Goal: Information Seeking & Learning: Learn about a topic

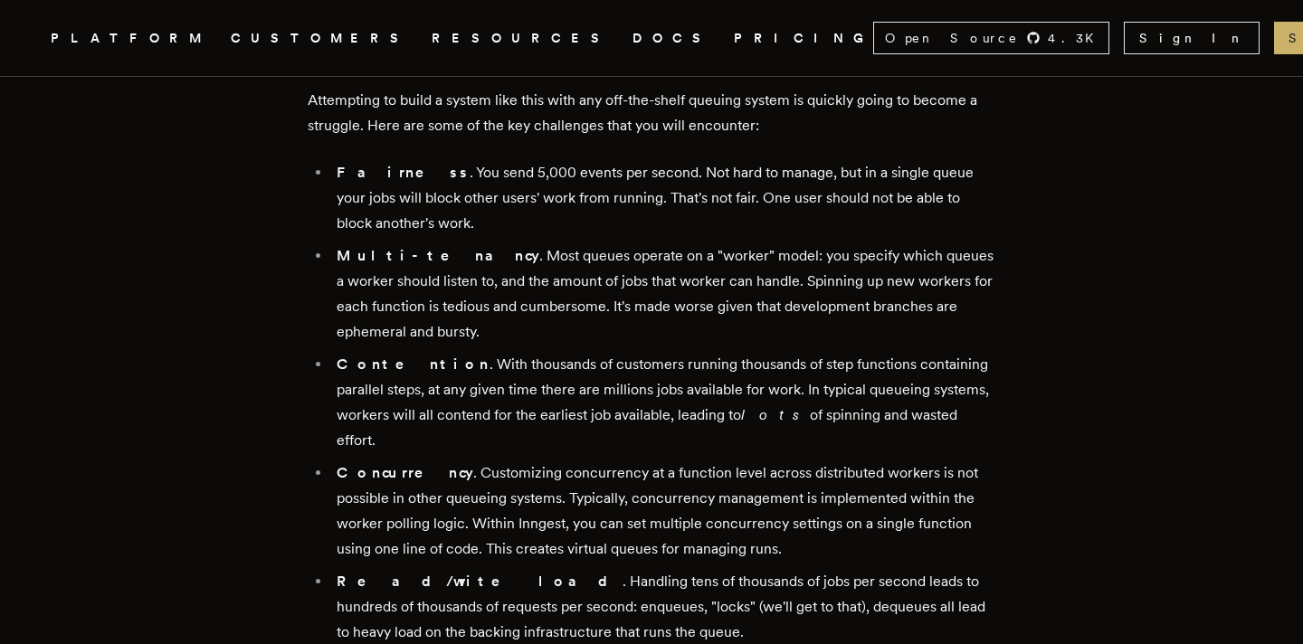
scroll to position [1247, 0]
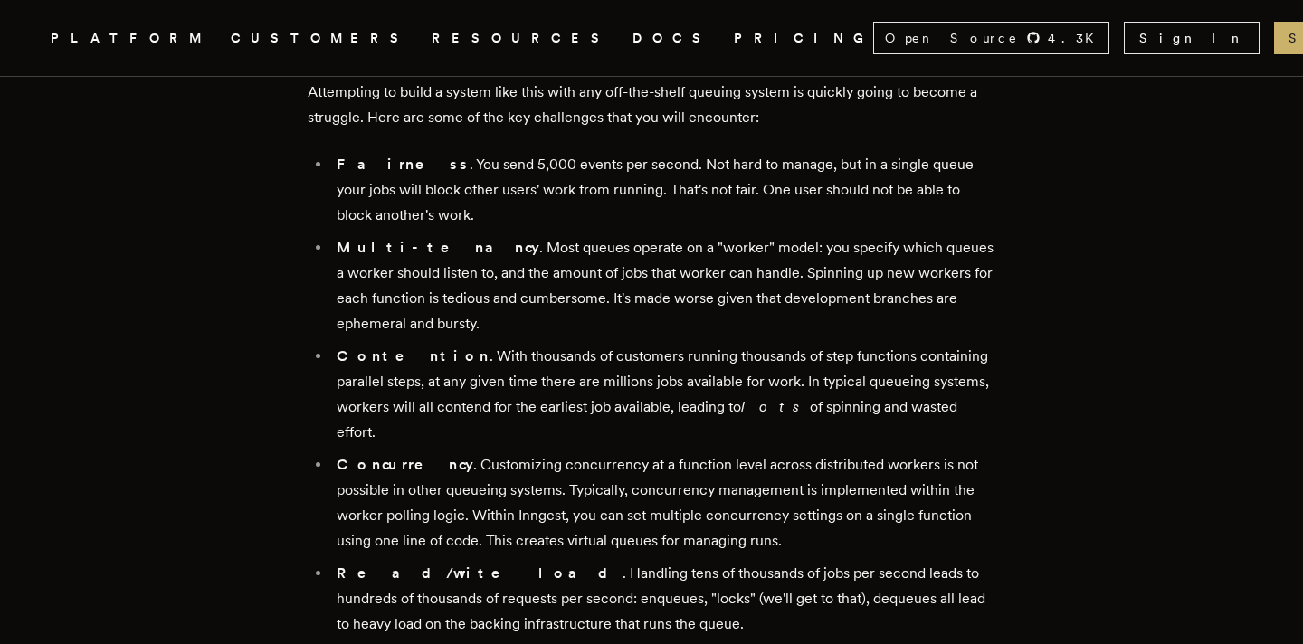
click at [610, 257] on li "Multi-tenancy . Most queues operate on a "worker" model: you specify which queu…" at bounding box center [663, 285] width 664 height 101
click at [768, 257] on li "Multi-tenancy . Most queues operate on a "worker" model: you specify which queu…" at bounding box center [663, 285] width 664 height 101
click at [819, 244] on li "Multi-tenancy . Most queues operate on a "worker" model: you specify which queu…" at bounding box center [663, 285] width 664 height 101
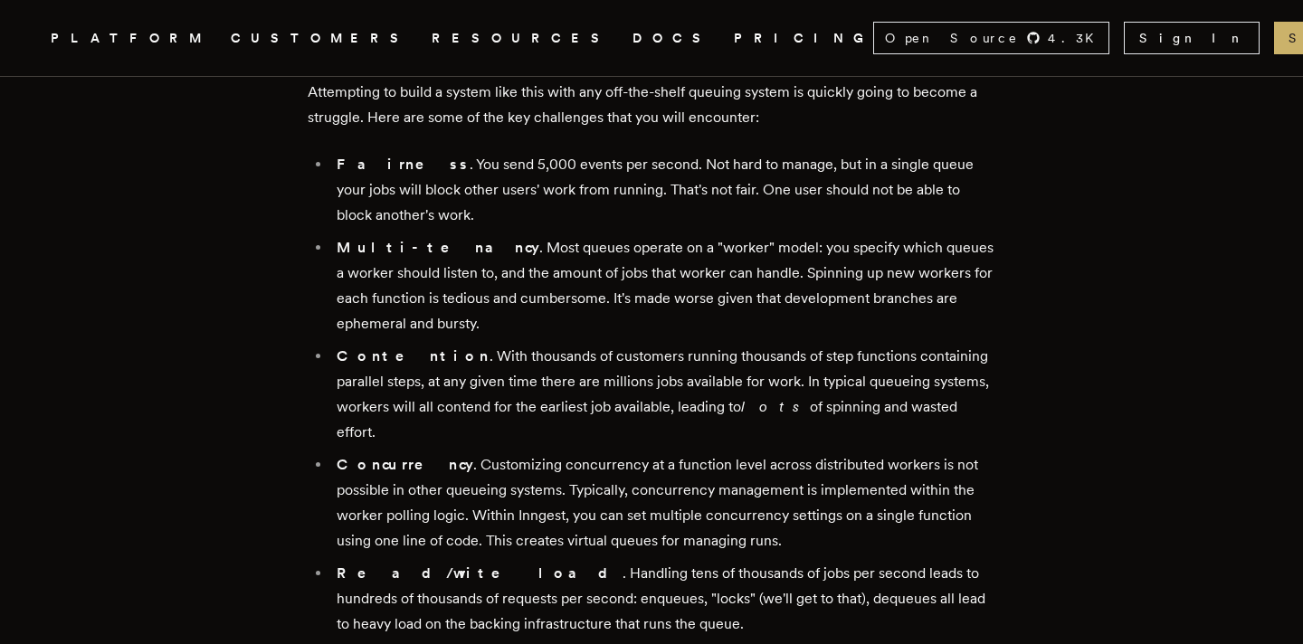
click at [884, 258] on li "Multi-tenancy . Most queues operate on a "worker" model: you specify which queu…" at bounding box center [663, 285] width 664 height 101
click at [605, 247] on li "Multi-tenancy . Most queues operate on a "worker" model: you specify which queu…" at bounding box center [663, 285] width 664 height 101
click at [651, 294] on li "Multi-tenancy . Most queues operate on a "worker" model: you specify which queu…" at bounding box center [663, 285] width 664 height 101
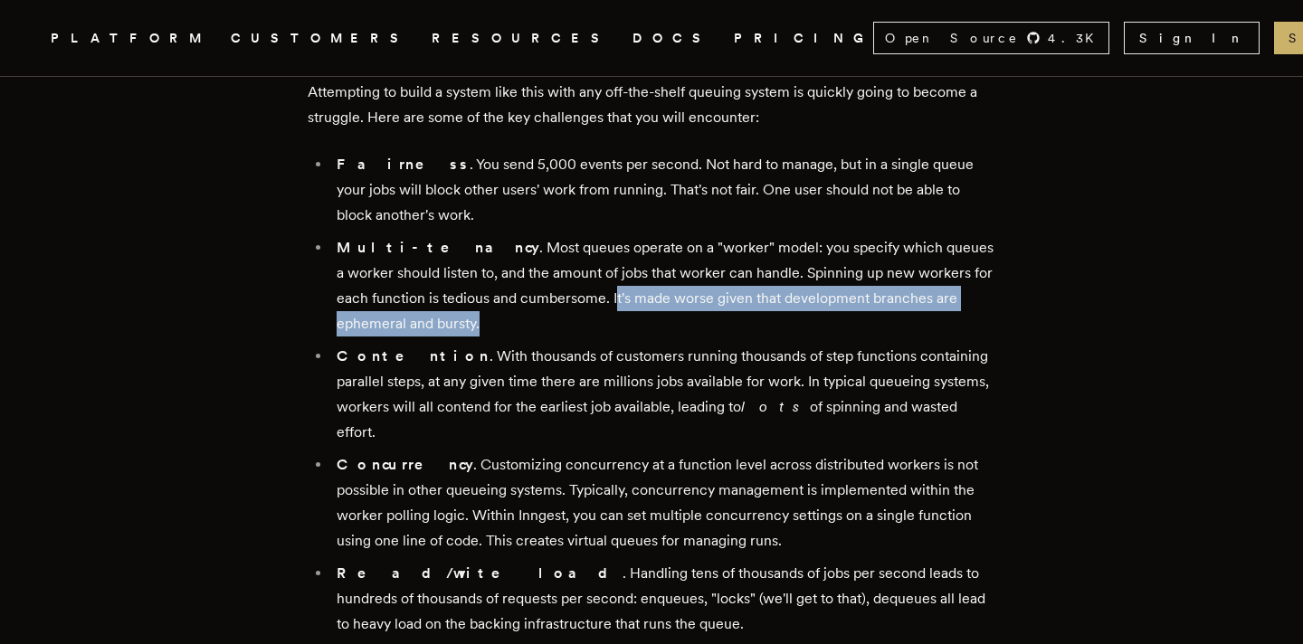
drag, startPoint x: 587, startPoint y: 275, endPoint x: 608, endPoint y: 288, distance: 24.4
click at [608, 288] on li "Multi-tenancy . Most queues operate on a "worker" model: you specify which queu…" at bounding box center [663, 285] width 664 height 101
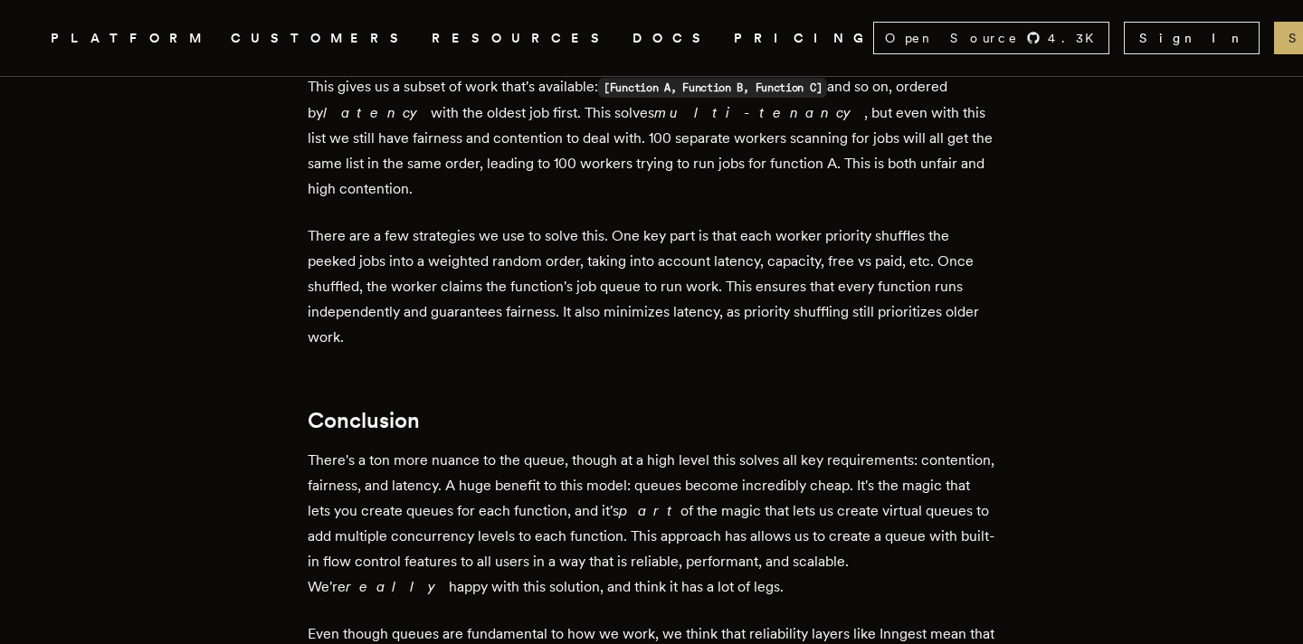
scroll to position [4662, 0]
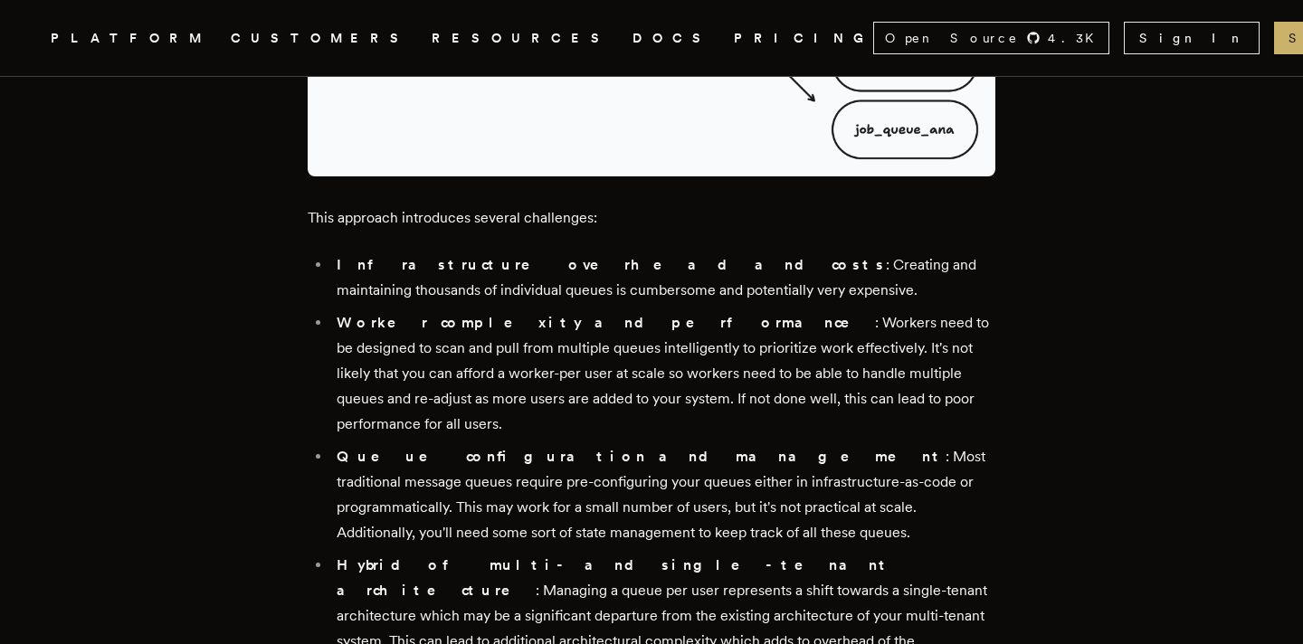
scroll to position [3078, 0]
click at [434, 309] on li "Worker complexity and performance : Workers need to be designed to scan and pul…" at bounding box center [663, 372] width 664 height 127
click at [499, 309] on li "Worker complexity and performance : Workers need to be designed to scan and pul…" at bounding box center [663, 372] width 664 height 127
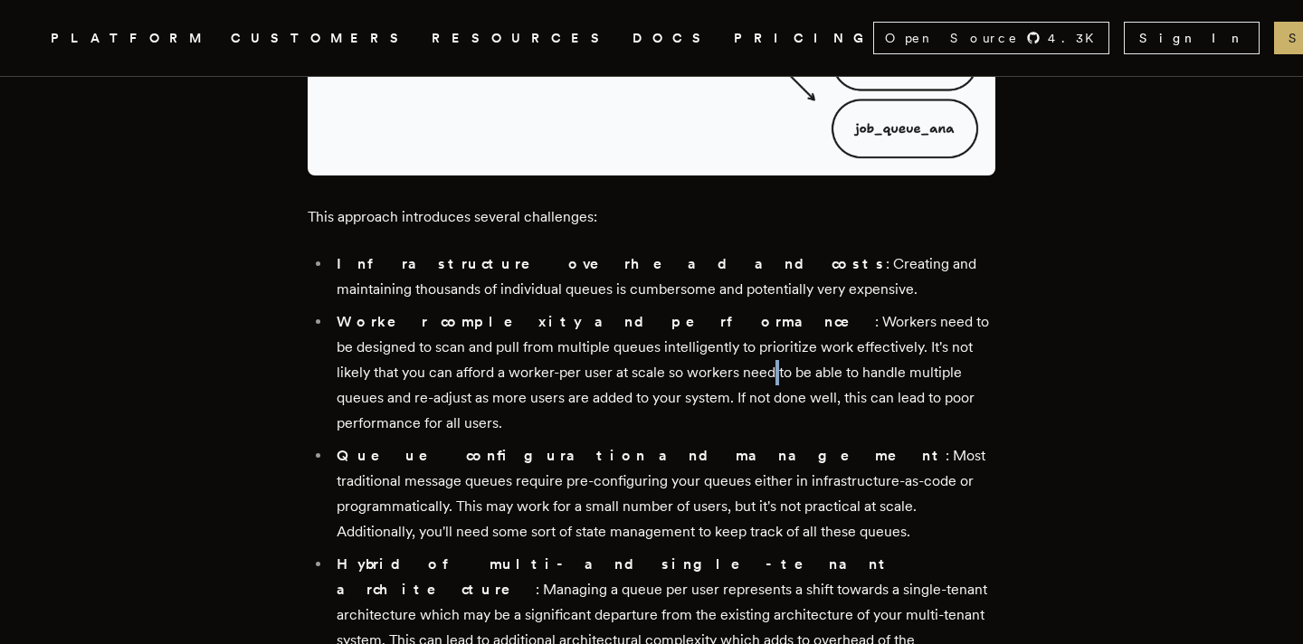
click at [558, 309] on li "Worker complexity and performance : Workers need to be designed to scan and pul…" at bounding box center [663, 372] width 664 height 127
click at [618, 309] on li "Worker complexity and performance : Workers need to be designed to scan and pul…" at bounding box center [663, 372] width 664 height 127
click at [691, 309] on li "Worker complexity and performance : Workers need to be designed to scan and pul…" at bounding box center [663, 372] width 664 height 127
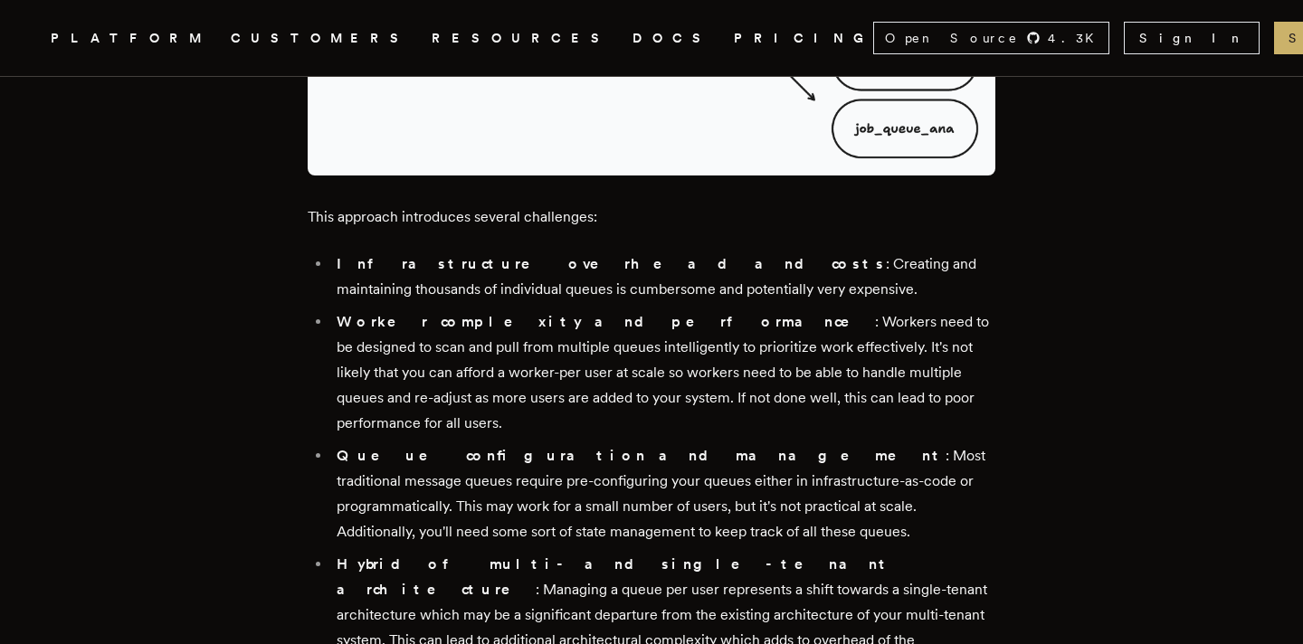
click at [691, 309] on li "Worker complexity and performance : Workers need to be designed to scan and pul…" at bounding box center [663, 372] width 664 height 127
click at [786, 309] on li "Worker complexity and performance : Workers need to be designed to scan and pul…" at bounding box center [663, 372] width 664 height 127
click at [863, 309] on li "Worker complexity and performance : Workers need to be designed to scan and pul…" at bounding box center [663, 372] width 664 height 127
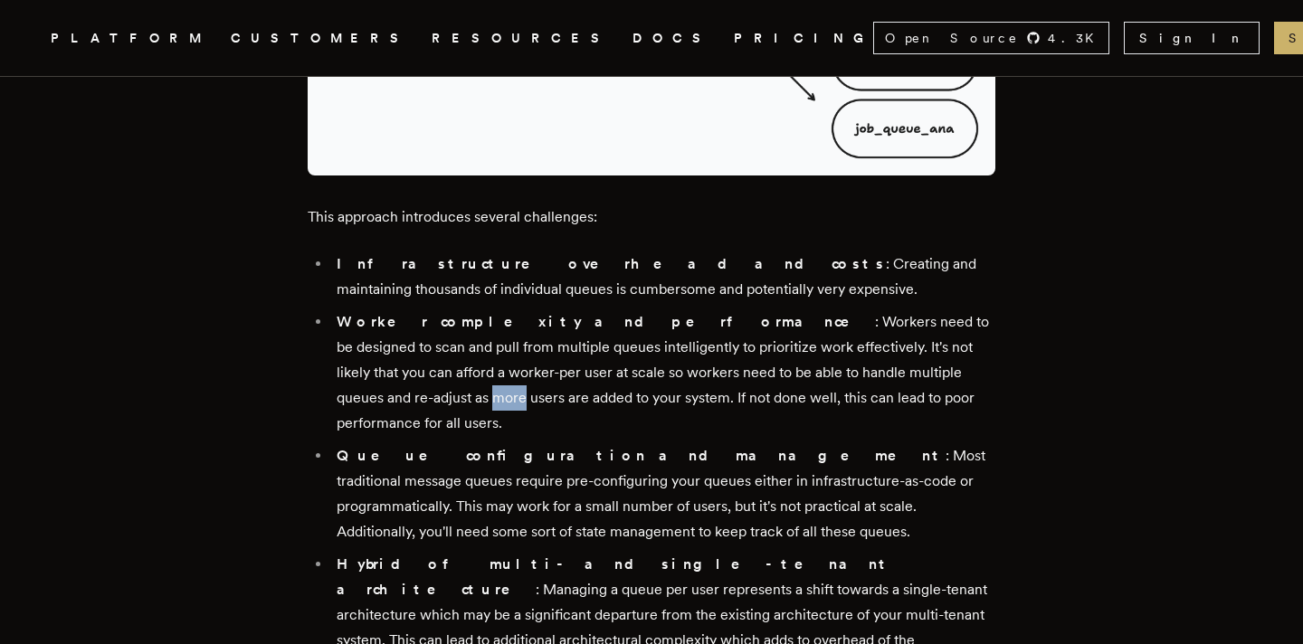
click at [908, 309] on li "Worker complexity and performance : Workers need to be designed to scan and pul…" at bounding box center [663, 372] width 664 height 127
click at [967, 309] on li "Worker complexity and performance : Workers need to be designed to scan and pul…" at bounding box center [663, 372] width 664 height 127
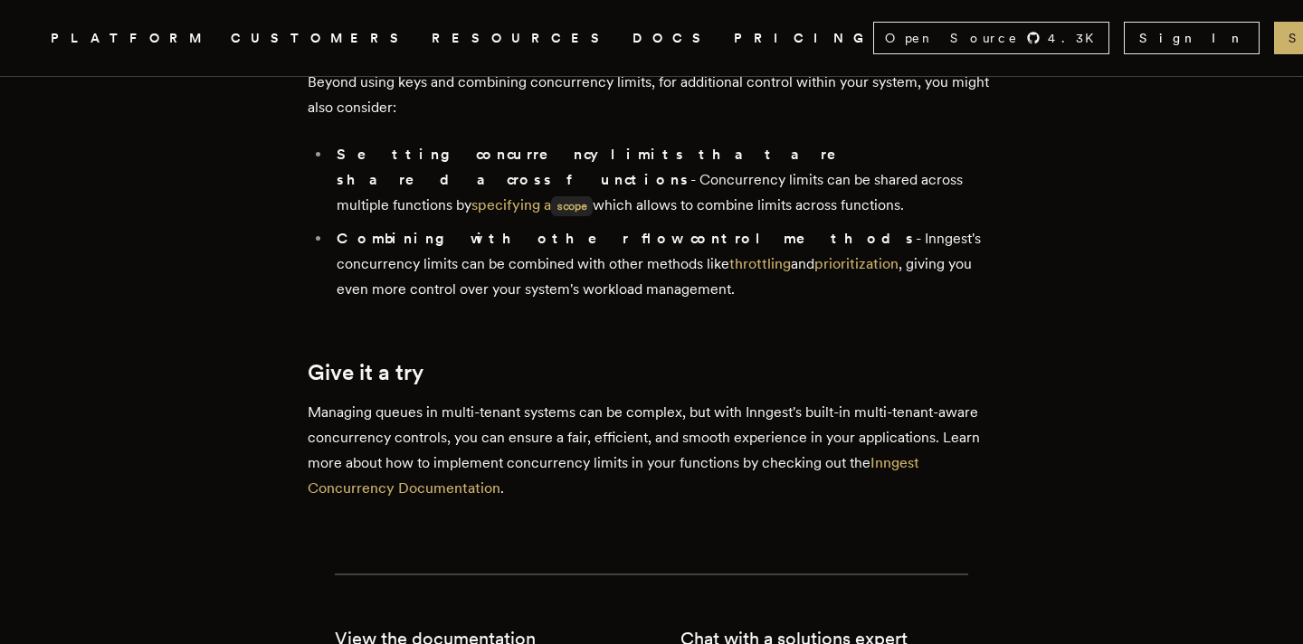
scroll to position [6366, 0]
